Goal: Find contact information: Find contact information

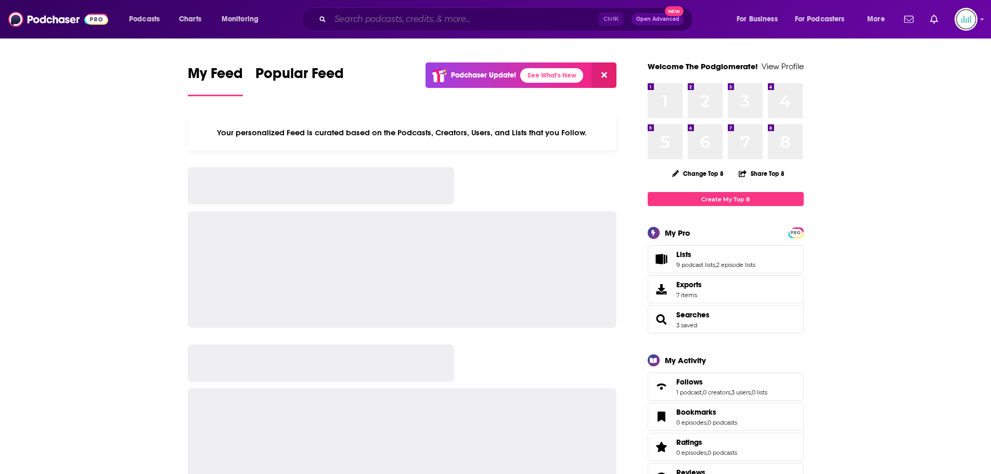
click at [348, 18] on input "Search podcasts, credits, & more..." at bounding box center [464, 19] width 269 height 17
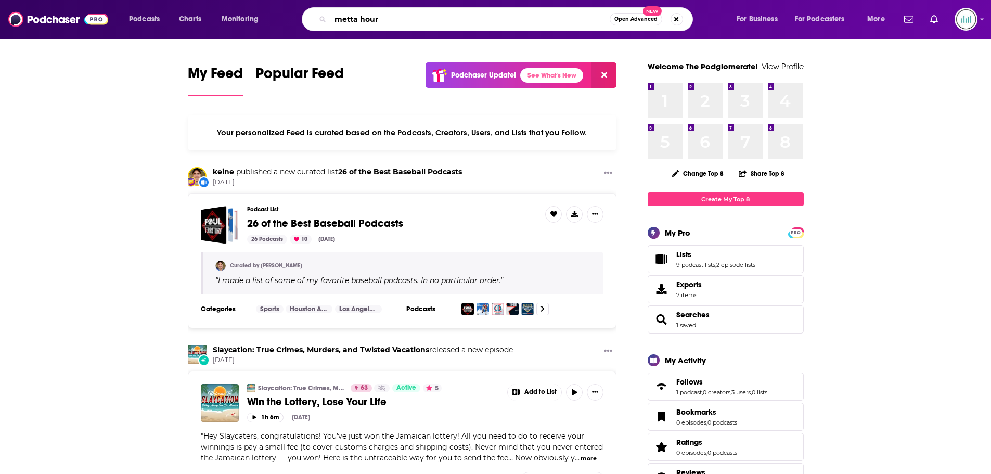
type input "metta hour"
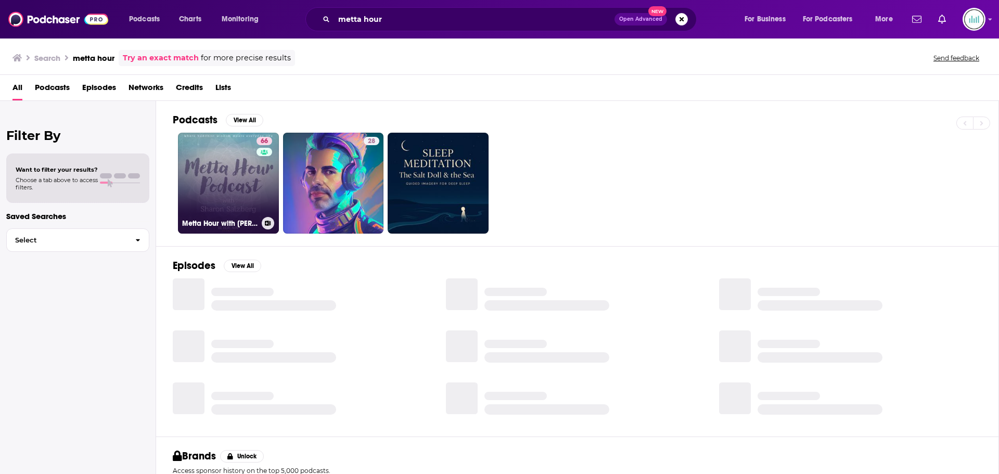
click at [240, 172] on link "66 Metta Hour with [PERSON_NAME]" at bounding box center [228, 183] width 101 height 101
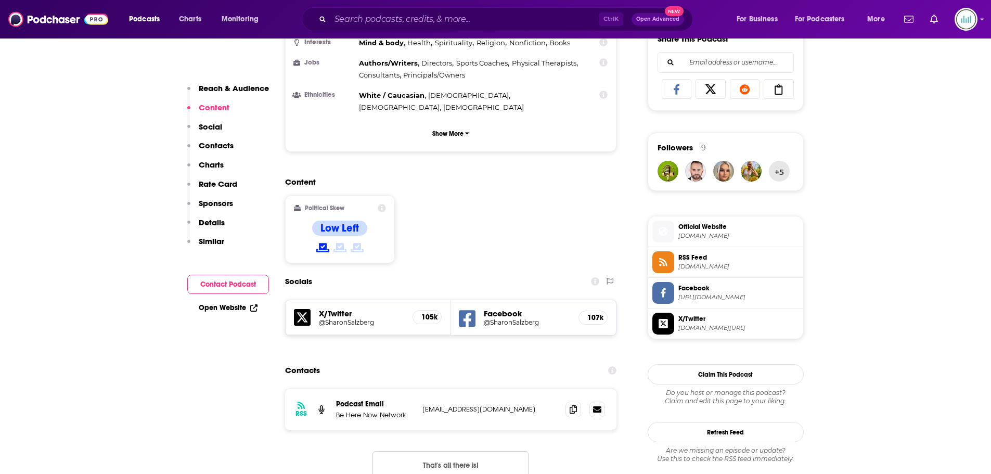
scroll to position [677, 0]
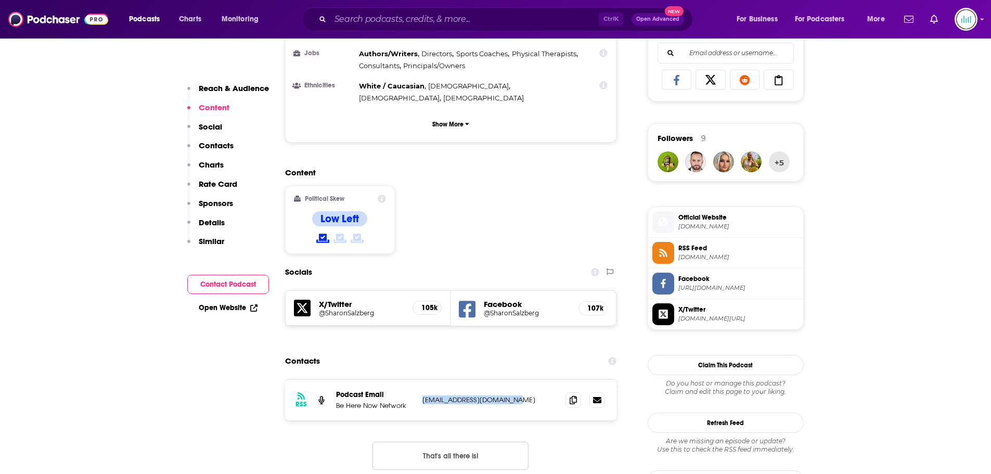
drag, startPoint x: 520, startPoint y: 349, endPoint x: 419, endPoint y: 350, distance: 101.0
click at [419, 380] on div "RSS Podcast Email Be Here Now Network [EMAIL_ADDRESS][DOMAIN_NAME] [EMAIL_ADDRE…" at bounding box center [451, 400] width 332 height 41
copy p "[EMAIL_ADDRESS][DOMAIN_NAME]"
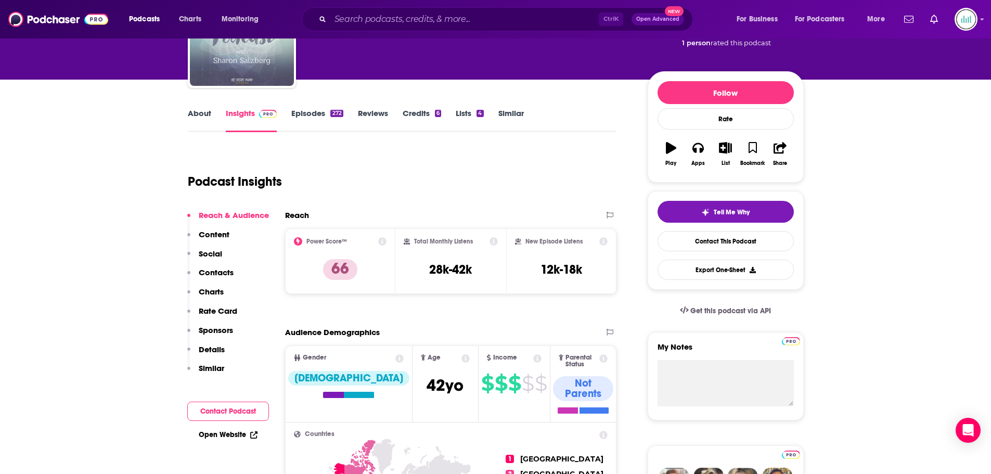
scroll to position [0, 0]
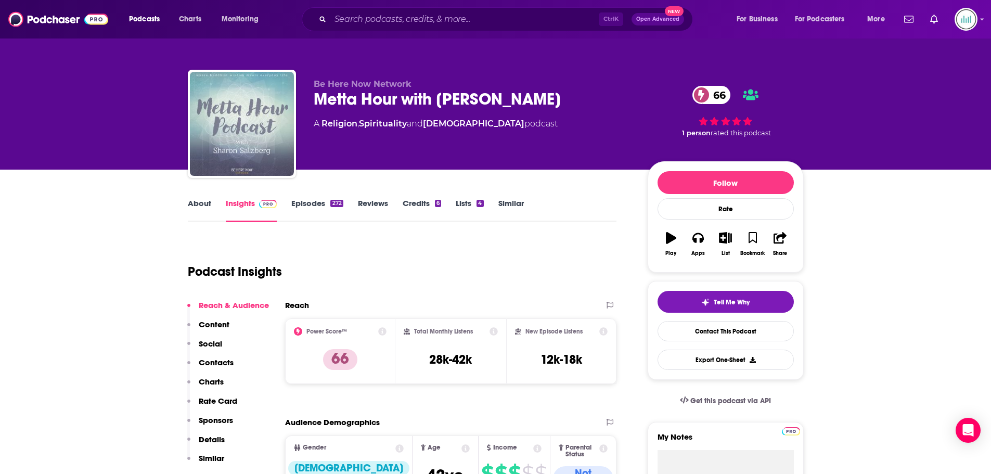
click at [428, 202] on link "Credits 6" at bounding box center [422, 210] width 39 height 24
